Goal: Task Accomplishment & Management: Use online tool/utility

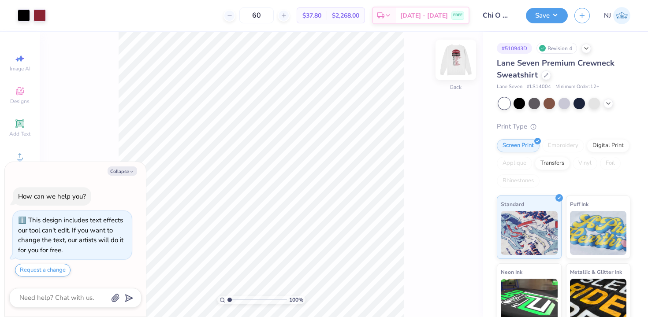
click at [456, 58] on img at bounding box center [455, 59] width 35 height 35
type textarea "x"
drag, startPoint x: 227, startPoint y: 300, endPoint x: 248, endPoint y: 299, distance: 20.3
type input "4.12"
click at [248, 299] on input "range" at bounding box center [256, 300] width 59 height 8
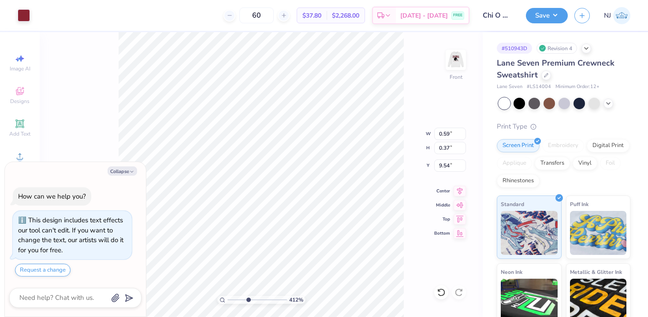
type textarea "x"
type input "10.22"
type textarea "x"
type input "0.43"
type input "0.33"
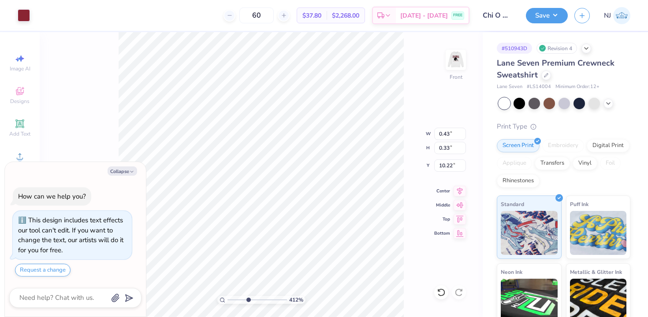
type textarea "x"
type input "10.27"
type textarea "x"
type input "10.22"
type textarea "x"
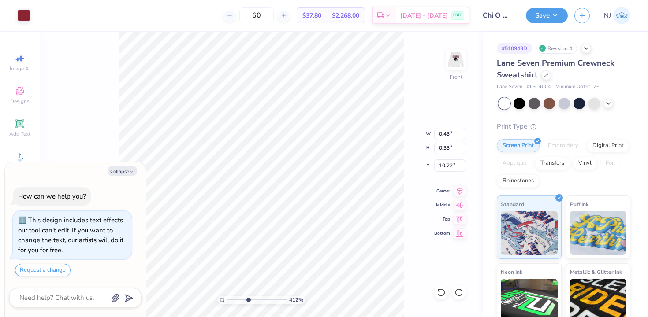
type input "0.49"
type input "0.37"
type textarea "x"
type input "0.46"
type input "0.35"
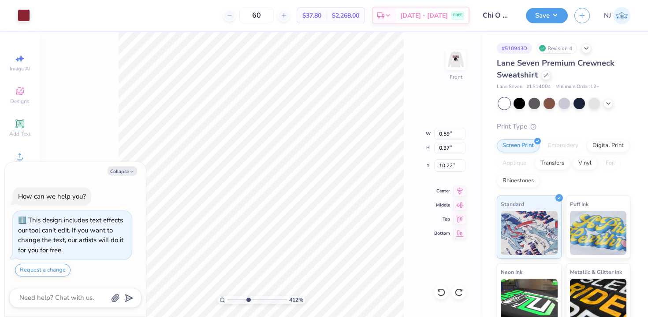
type textarea "x"
type input "0.51"
type input "0.32"
type textarea "x"
type input "10.27"
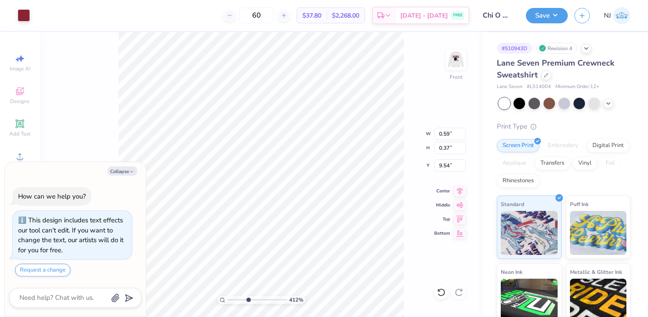
type textarea "x"
type input "10.22"
type textarea "x"
drag, startPoint x: 249, startPoint y: 299, endPoint x: 255, endPoint y: 295, distance: 6.7
type input "5.3"
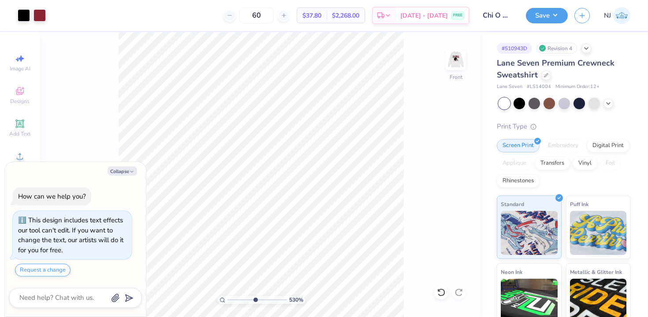
click at [255, 296] on input "range" at bounding box center [256, 300] width 59 height 8
type textarea "x"
type input "10.50"
type textarea "x"
drag, startPoint x: 253, startPoint y: 299, endPoint x: 234, endPoint y: 295, distance: 19.9
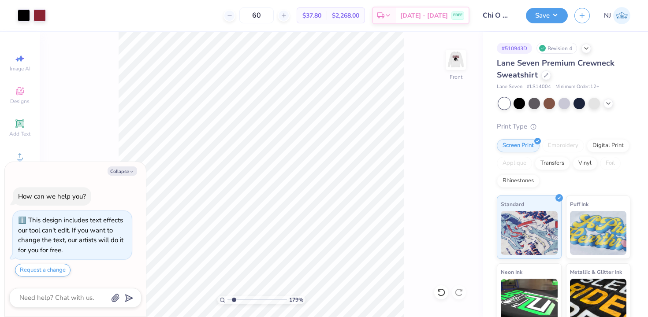
type input "1.79"
click at [234, 296] on input "range" at bounding box center [256, 300] width 59 height 8
click at [542, 17] on button "Save" at bounding box center [547, 14] width 42 height 15
type textarea "x"
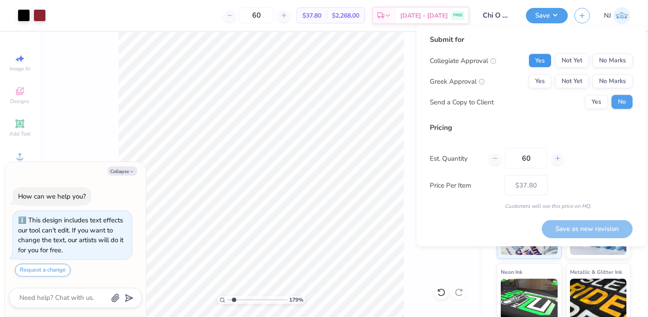
click at [543, 61] on button "Yes" at bounding box center [539, 61] width 23 height 14
click at [543, 82] on button "Yes" at bounding box center [539, 81] width 23 height 14
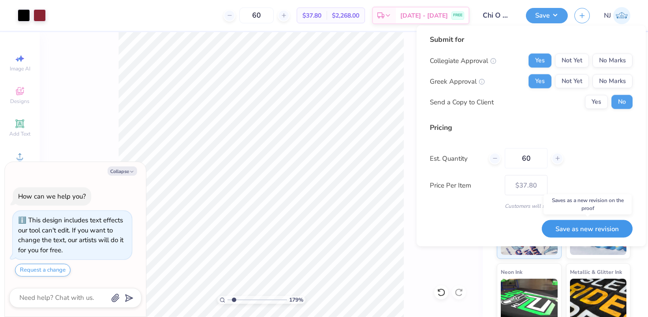
click at [578, 233] on button "Save as new revision" at bounding box center [587, 229] width 91 height 18
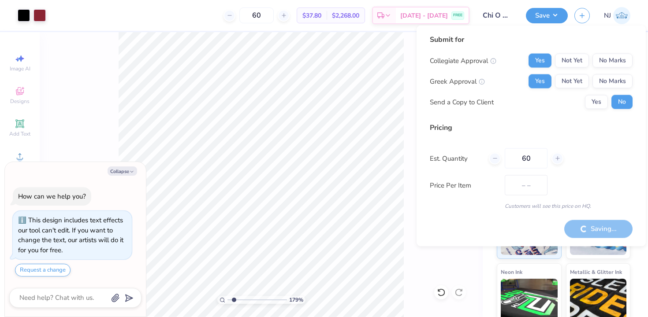
type input "$37.80"
type textarea "x"
type input "– –"
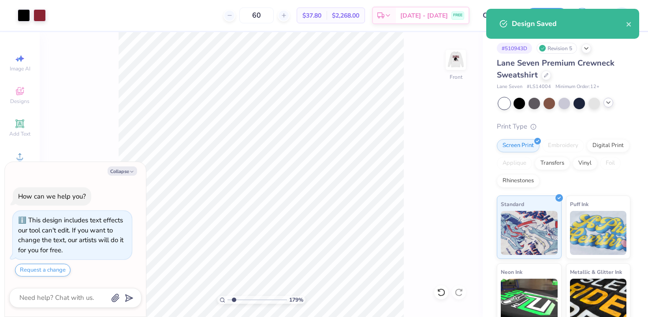
click at [606, 107] on div at bounding box center [564, 103] width 132 height 11
click at [610, 104] on icon at bounding box center [608, 102] width 7 height 7
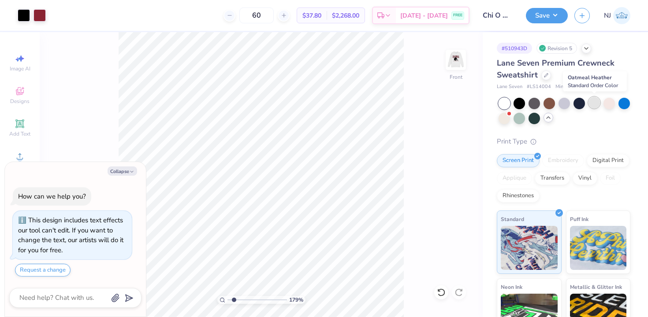
click at [596, 104] on div at bounding box center [593, 102] width 11 height 11
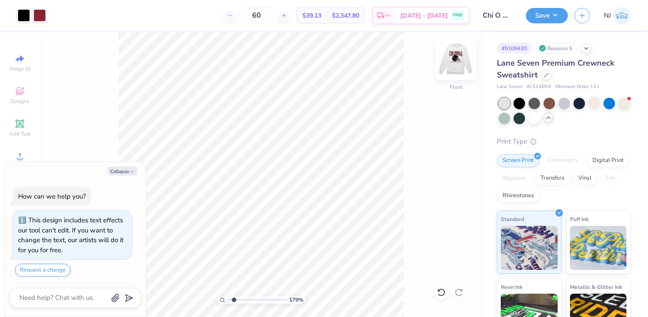
click at [460, 57] on img at bounding box center [455, 59] width 35 height 35
type textarea "x"
drag, startPoint x: 234, startPoint y: 299, endPoint x: 225, endPoint y: 297, distance: 9.5
type input "1"
click at [227, 297] on input "range" at bounding box center [256, 300] width 59 height 8
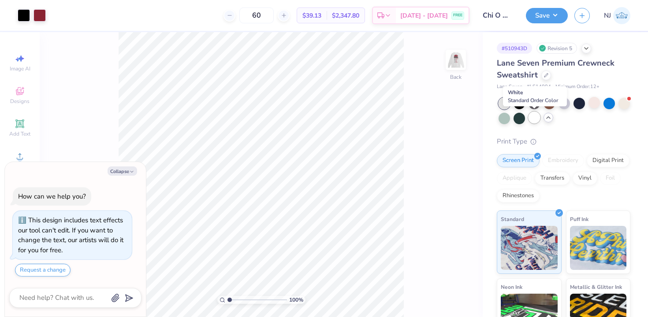
click at [538, 115] on div at bounding box center [533, 117] width 11 height 11
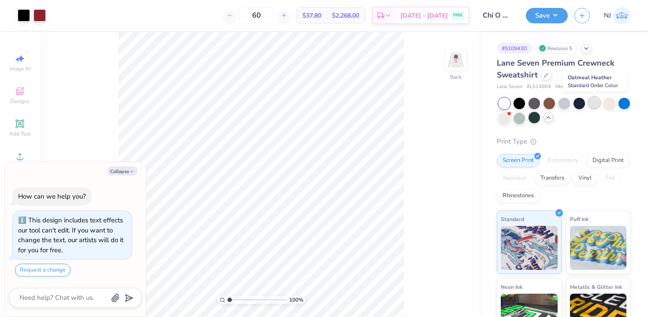
click at [591, 102] on div at bounding box center [593, 102] width 11 height 11
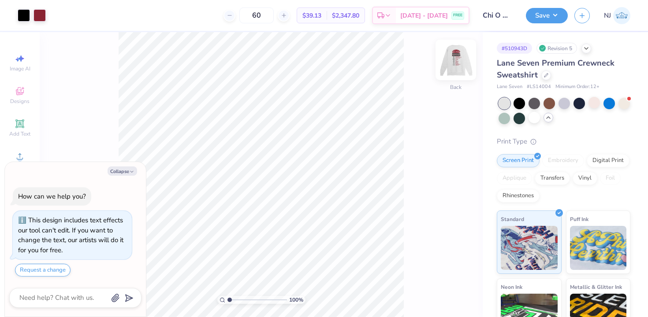
click at [460, 53] on img at bounding box center [455, 59] width 35 height 35
click at [447, 62] on img at bounding box center [455, 59] width 35 height 35
click at [565, 103] on div at bounding box center [563, 102] width 11 height 11
click at [460, 53] on img at bounding box center [455, 59] width 35 height 35
click at [457, 57] on img at bounding box center [455, 59] width 35 height 35
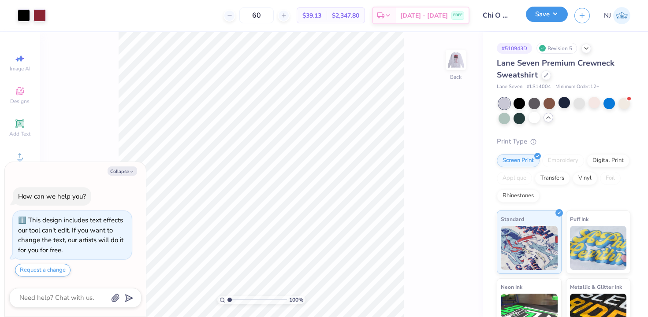
click at [534, 13] on button "Save" at bounding box center [547, 14] width 42 height 15
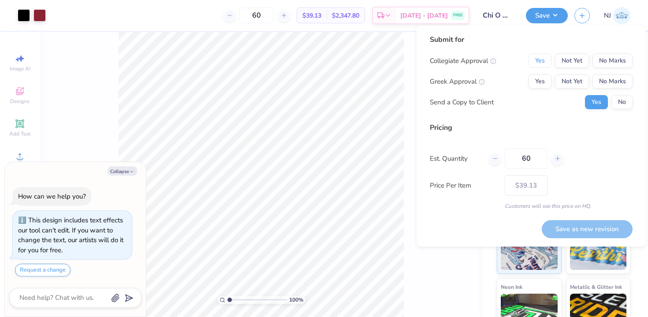
drag, startPoint x: 539, startPoint y: 63, endPoint x: 539, endPoint y: 69, distance: 5.7
click at [539, 63] on button "Yes" at bounding box center [539, 61] width 23 height 14
click at [539, 74] on div "Collegiate Approval Yes Not Yet No Marks Greek Approval Yes Not Yet No Marks Se…" at bounding box center [531, 82] width 203 height 56
click at [554, 83] on div "Yes Not Yet No Marks" at bounding box center [580, 81] width 104 height 14
click at [537, 78] on button "Yes" at bounding box center [539, 81] width 23 height 14
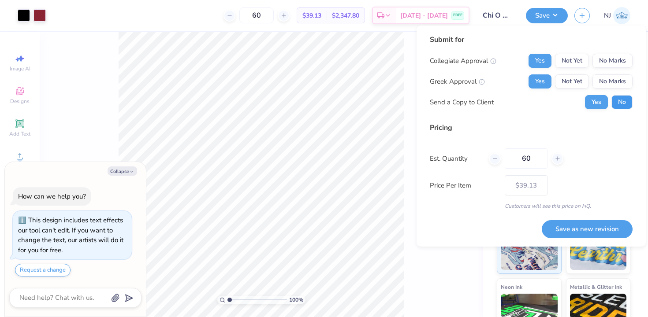
click at [624, 109] on button "No" at bounding box center [621, 102] width 21 height 14
type textarea "x"
click at [583, 231] on button "Save as new revision" at bounding box center [587, 229] width 91 height 18
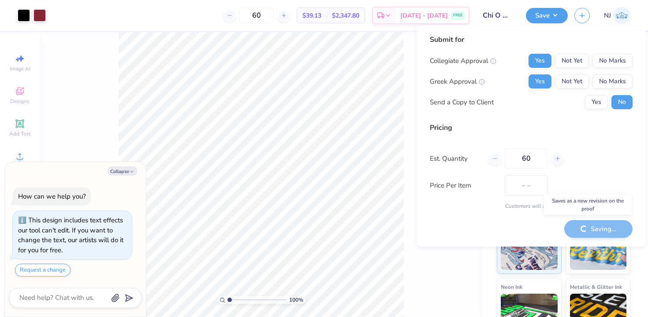
type input "$39.13"
type textarea "x"
